Goal: Task Accomplishment & Management: Use online tool/utility

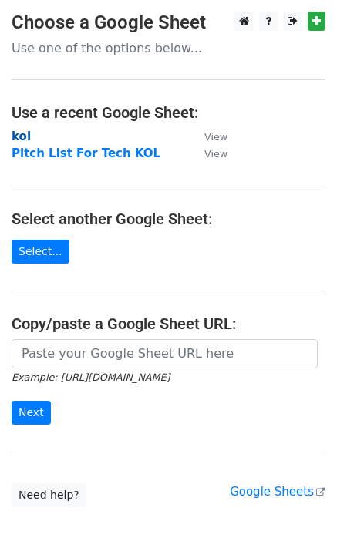
click at [22, 136] on strong "kol" at bounding box center [21, 136] width 19 height 14
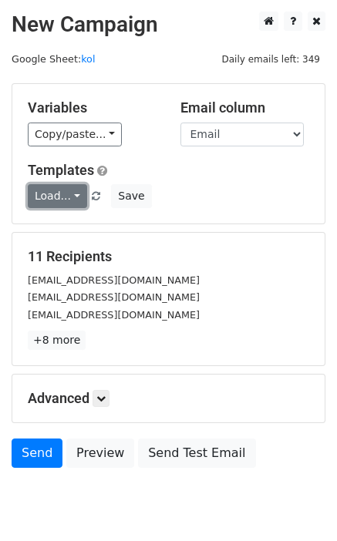
click at [76, 199] on link "Load..." at bounding box center [57, 196] width 59 height 24
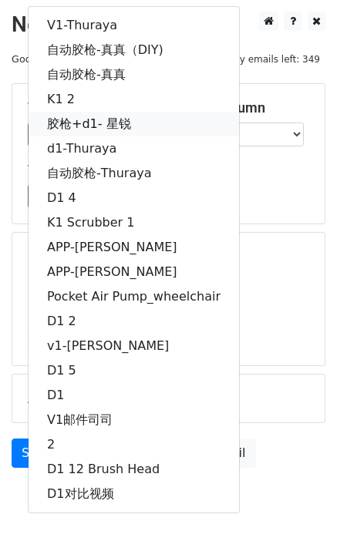
click at [138, 121] on link "胶枪+d1- 星锐" at bounding box center [133, 124] width 210 height 25
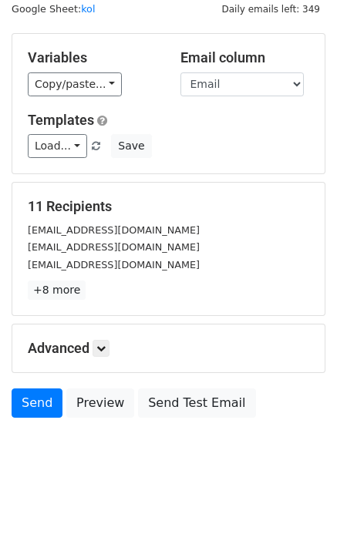
scroll to position [58, 0]
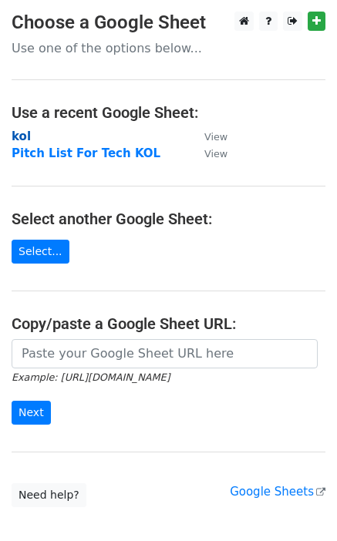
click at [25, 132] on strong "kol" at bounding box center [21, 136] width 19 height 14
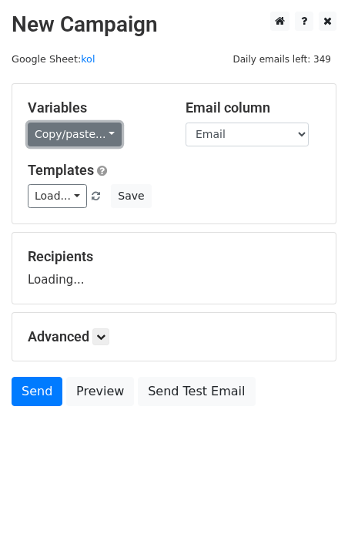
click at [85, 139] on link "Copy/paste..." at bounding box center [75, 134] width 94 height 24
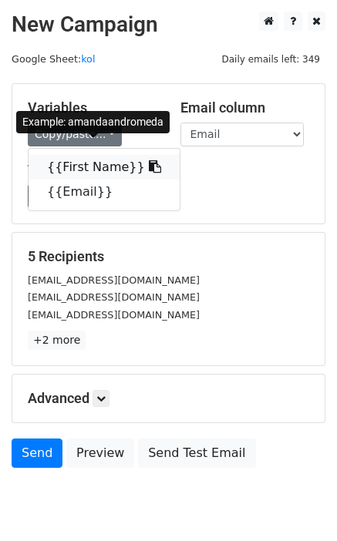
click at [94, 163] on link "{{First Name}}" at bounding box center [103, 167] width 151 height 25
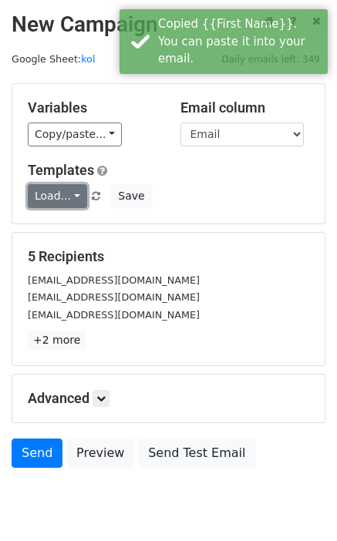
click at [69, 193] on link "Load..." at bounding box center [57, 196] width 59 height 24
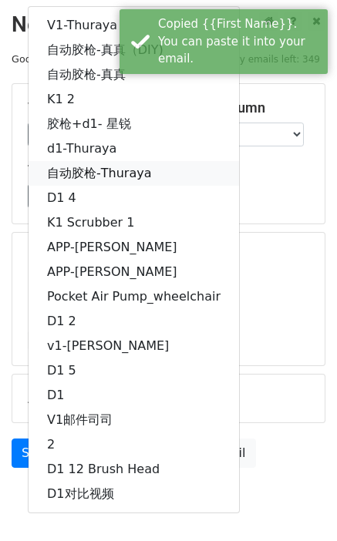
click at [109, 168] on link "自动胶枪-Thuraya" at bounding box center [133, 173] width 210 height 25
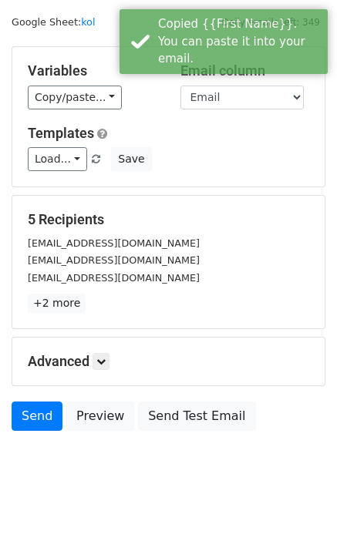
scroll to position [58, 0]
